Goal: Navigation & Orientation: Find specific page/section

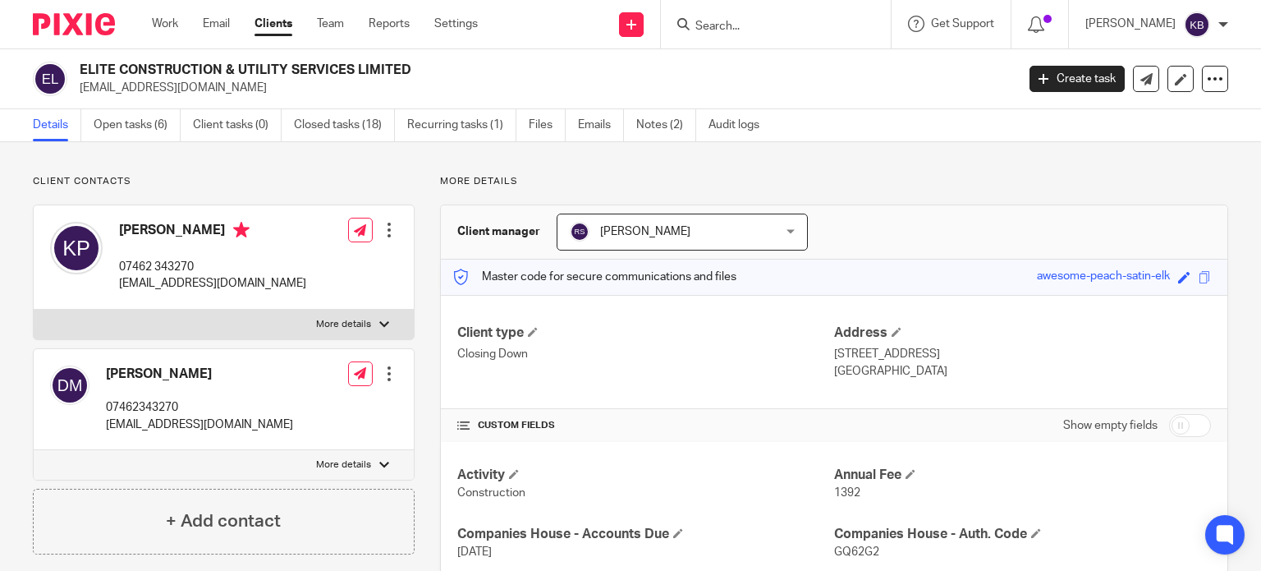
click at [728, 29] on input "Search" at bounding box center [768, 27] width 148 height 15
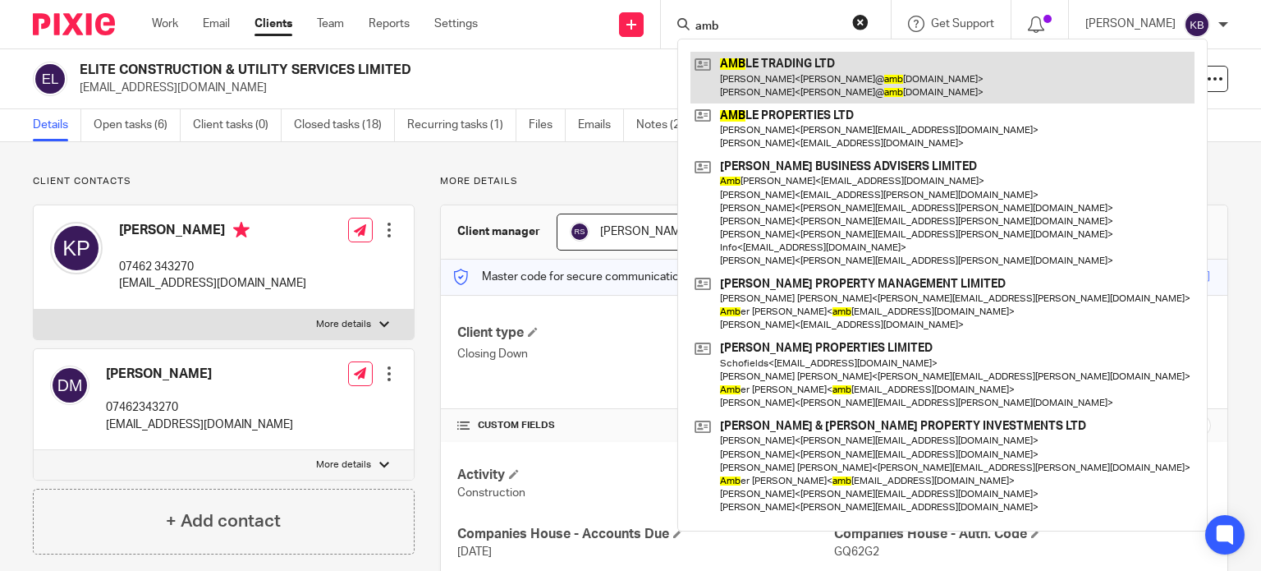
type input "amb"
click at [778, 75] on link at bounding box center [943, 77] width 504 height 51
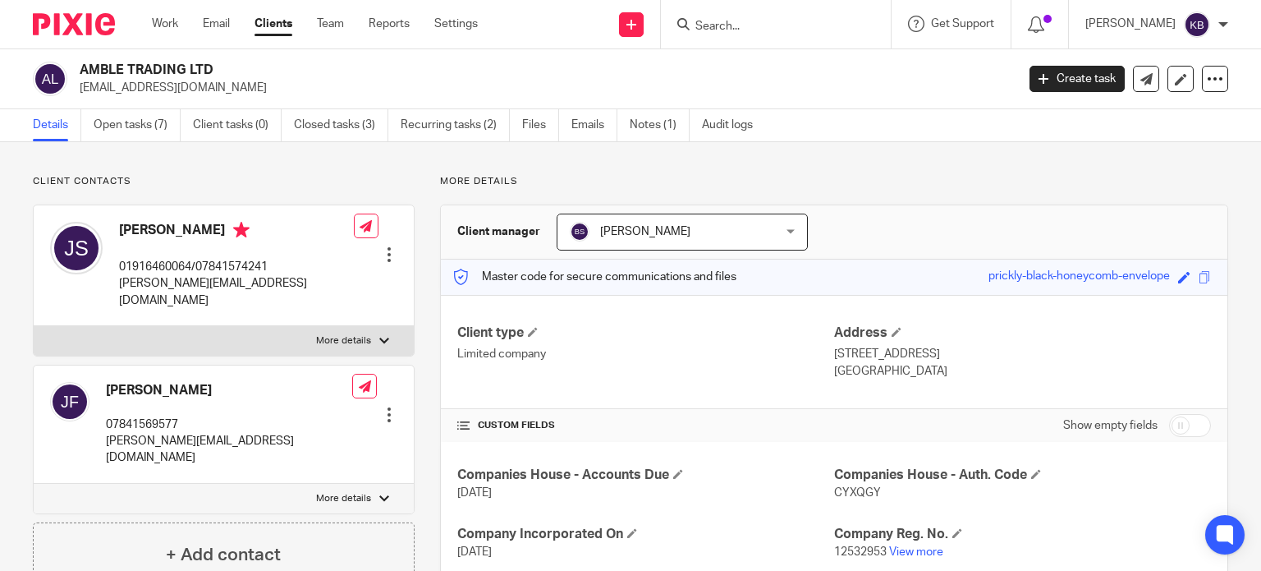
click at [732, 25] on input "Search" at bounding box center [768, 27] width 148 height 15
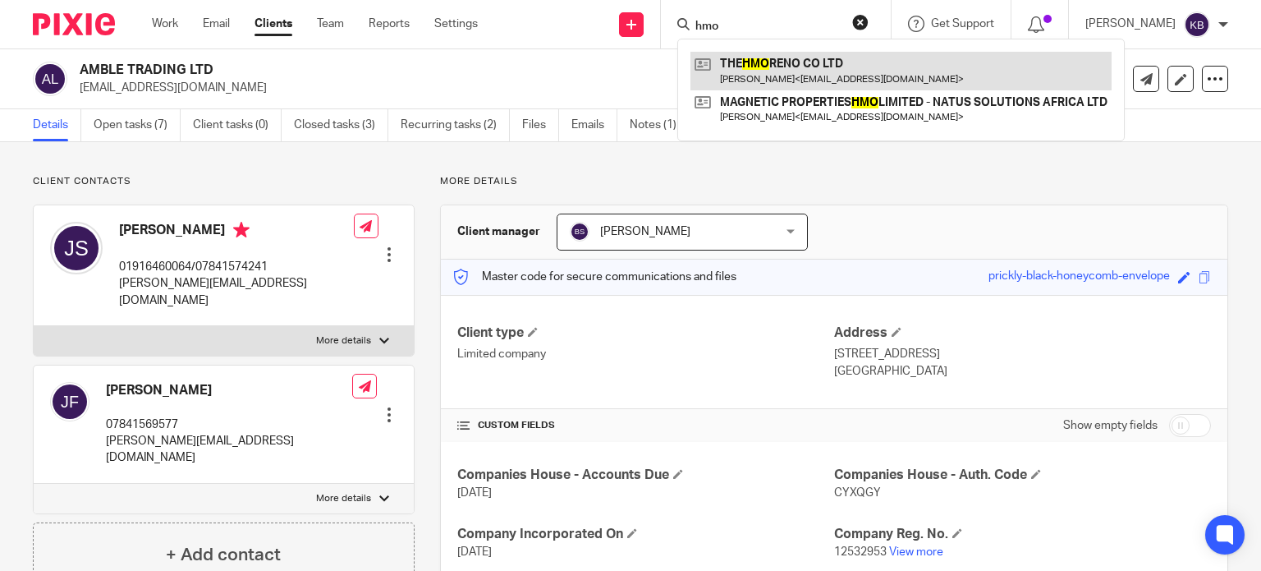
type input "hmo"
click at [752, 71] on link at bounding box center [901, 71] width 421 height 38
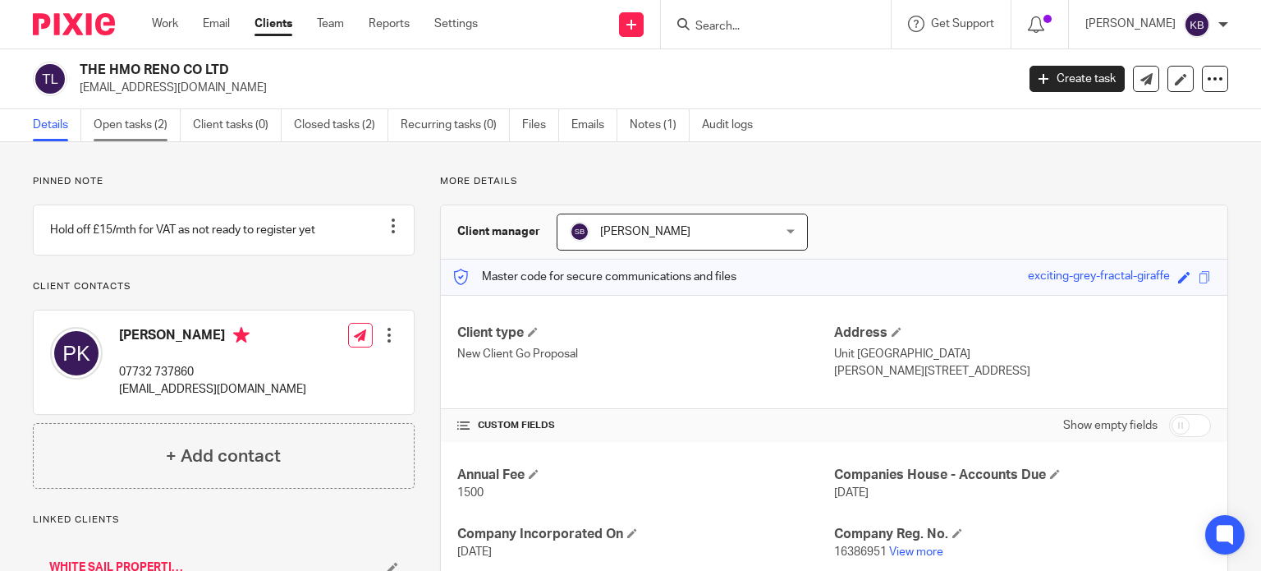
click at [154, 124] on link "Open tasks (2)" at bounding box center [137, 125] width 87 height 32
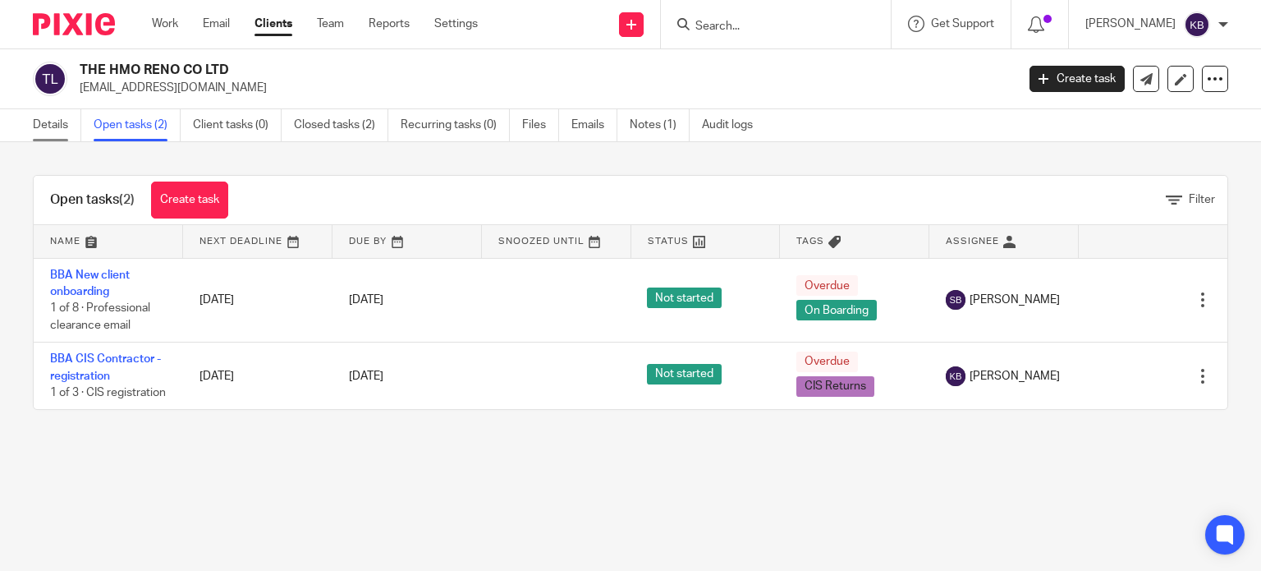
click at [53, 121] on link "Details" at bounding box center [57, 125] width 48 height 32
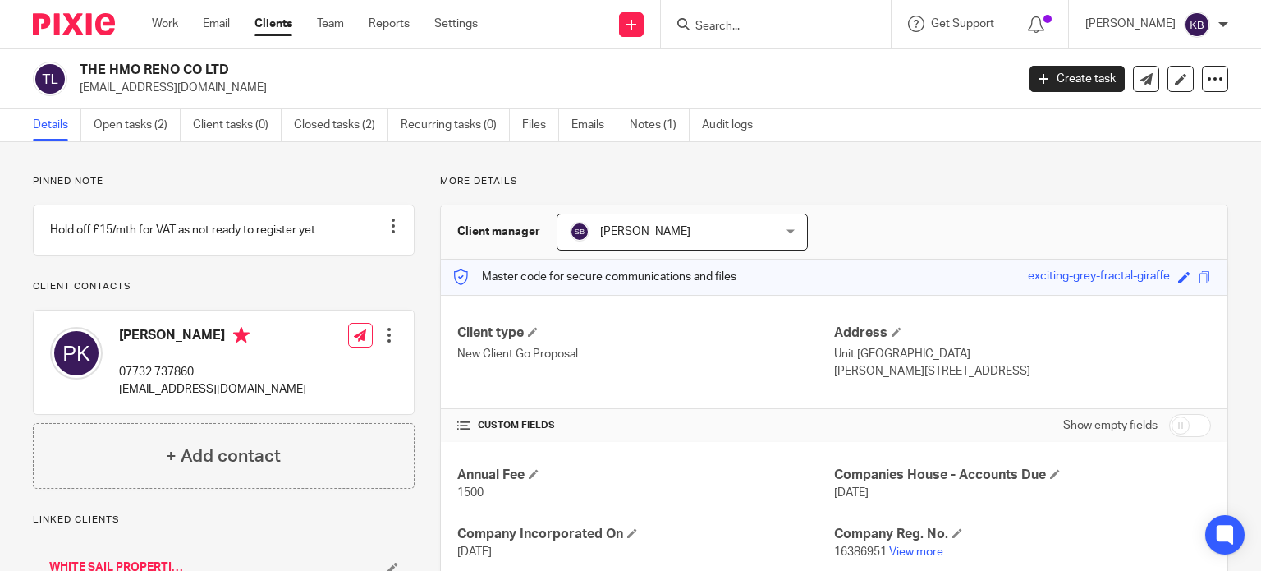
click at [730, 22] on input "Search" at bounding box center [768, 27] width 148 height 15
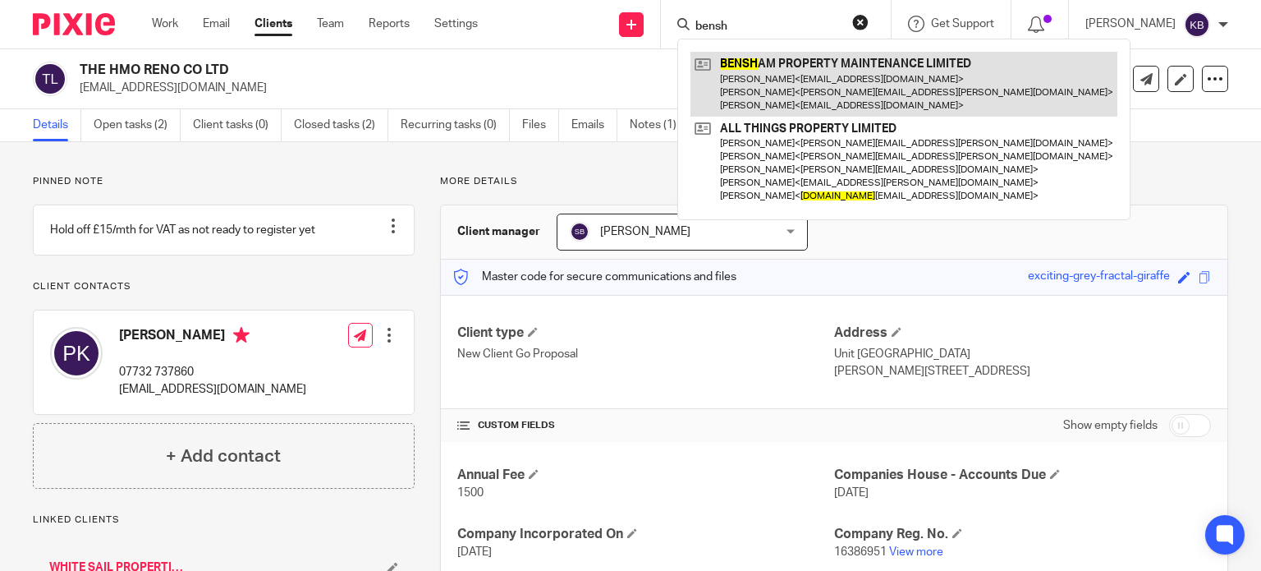
type input "bensh"
click at [768, 73] on link at bounding box center [904, 84] width 427 height 65
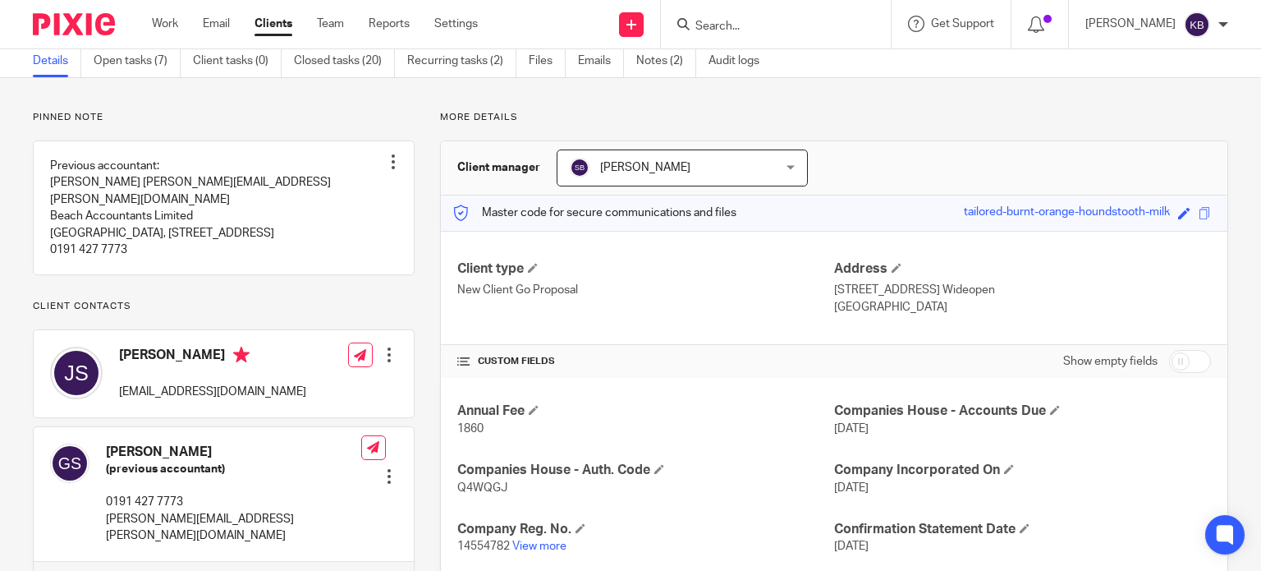
scroll to position [61, 0]
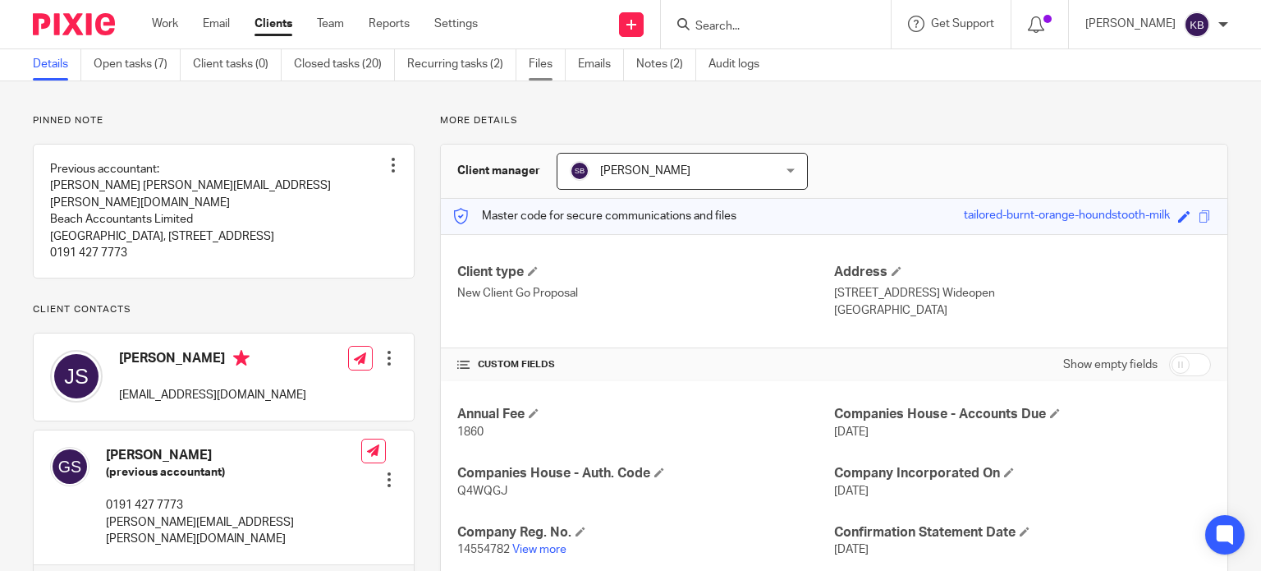
click at [539, 64] on link "Files" at bounding box center [547, 64] width 37 height 32
